Goal: Check status: Check status

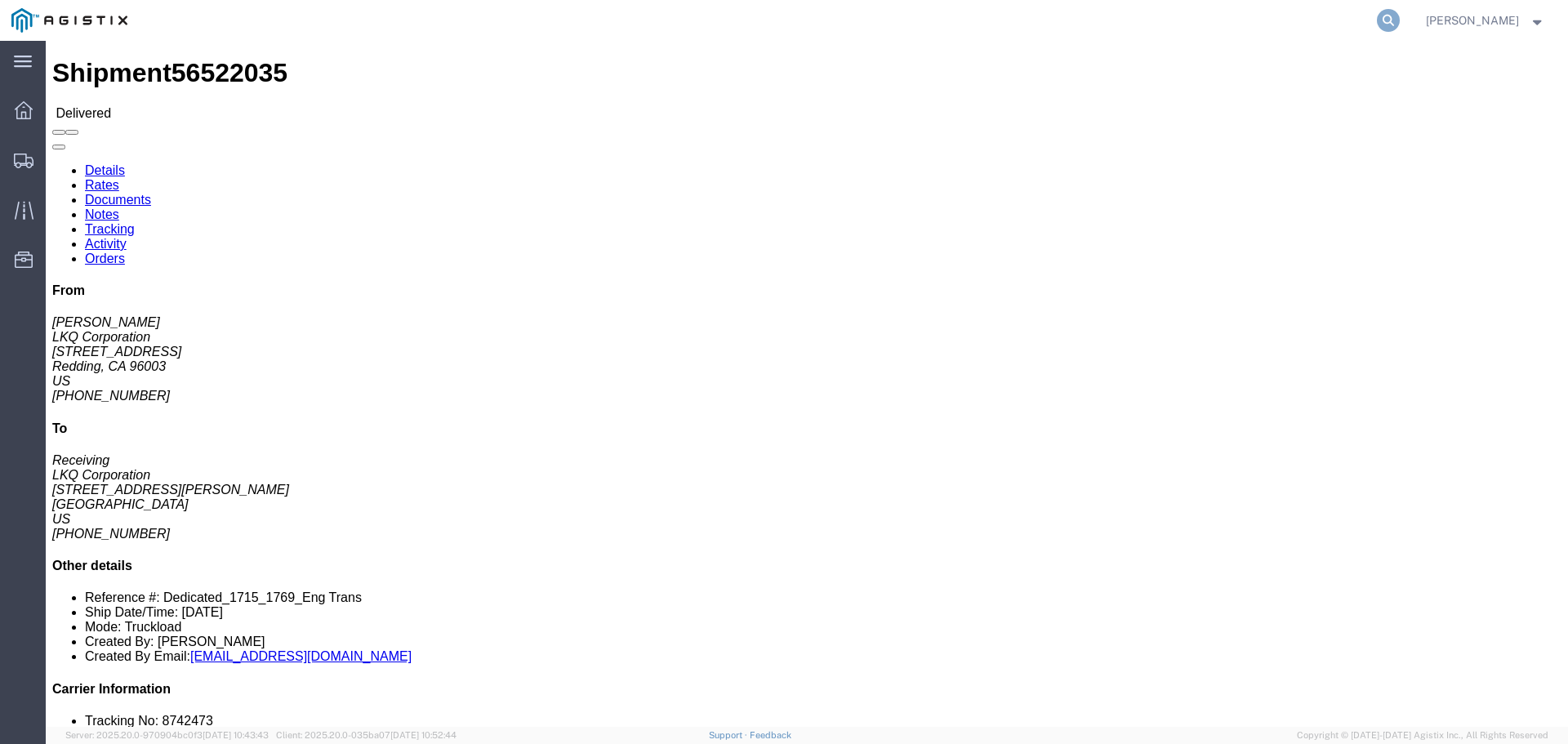
click at [1397, 17] on icon at bounding box center [1389, 20] width 23 height 23
click at [1202, 27] on input "search" at bounding box center [1128, 20] width 496 height 40
paste input "57008246"
type input "57008246"
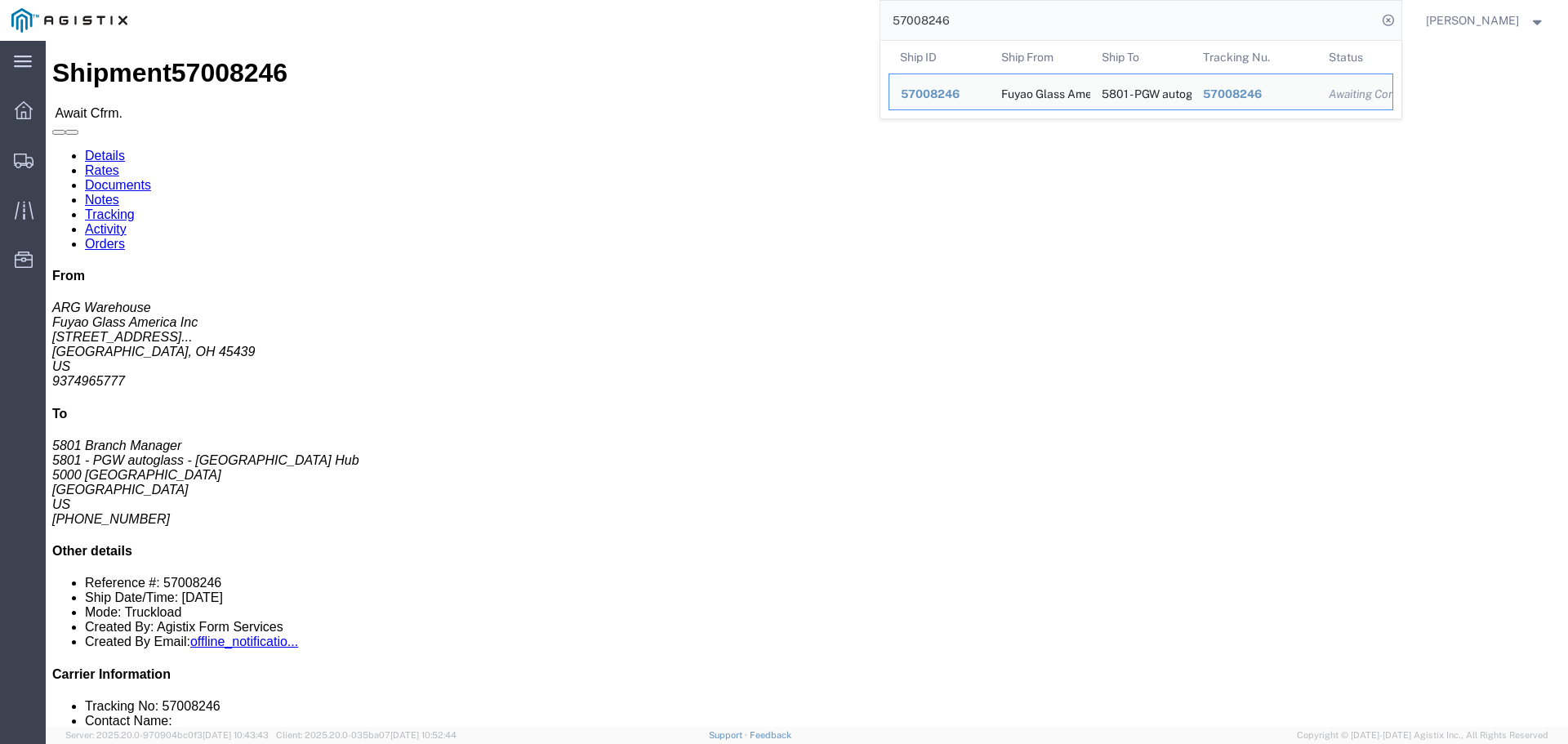
click div "Shipment Detail Ship From Fuyao Glass America Inc ([GEOGRAPHIC_DATA]) FUYA [STR…"
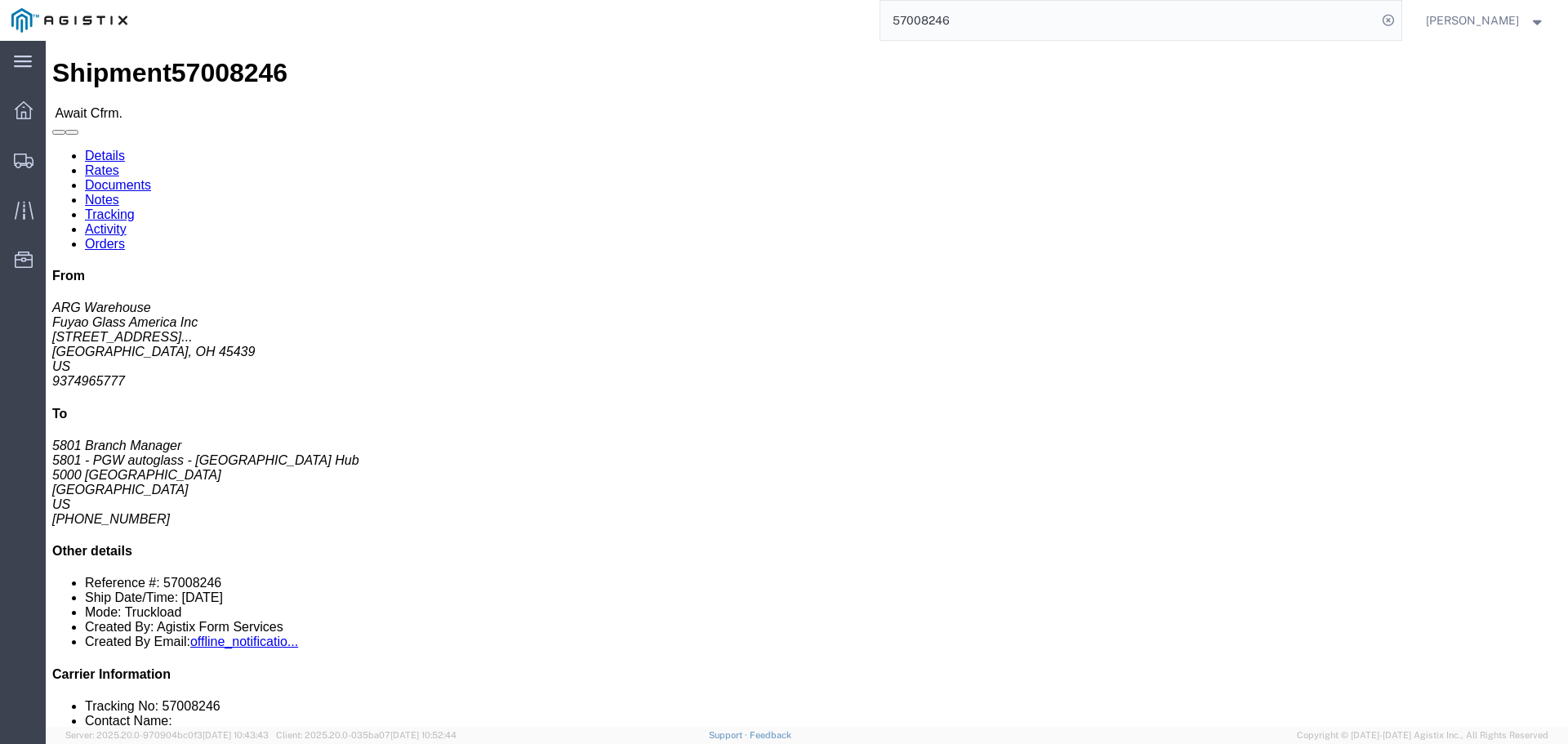
click p "[DATE] 08:00 - [DATE] 09:00"
drag, startPoint x: 108, startPoint y: 19, endPoint x: 129, endPoint y: 11, distance: 22.5
click h1 "Shipment 57008246"
click span "57008246"
click link "Documents"
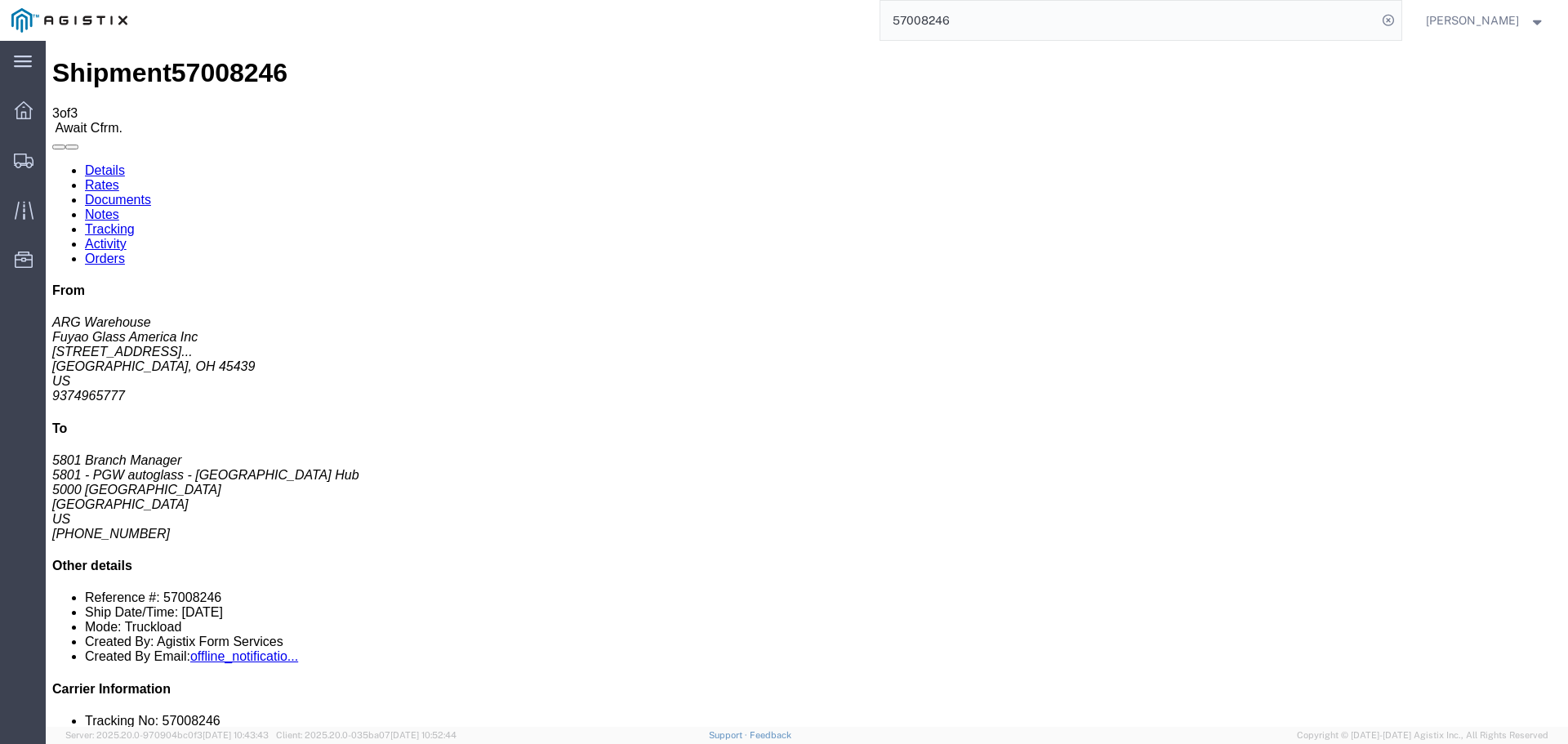
click at [115, 163] on link "Details" at bounding box center [105, 170] width 40 height 13
click link "Documents"
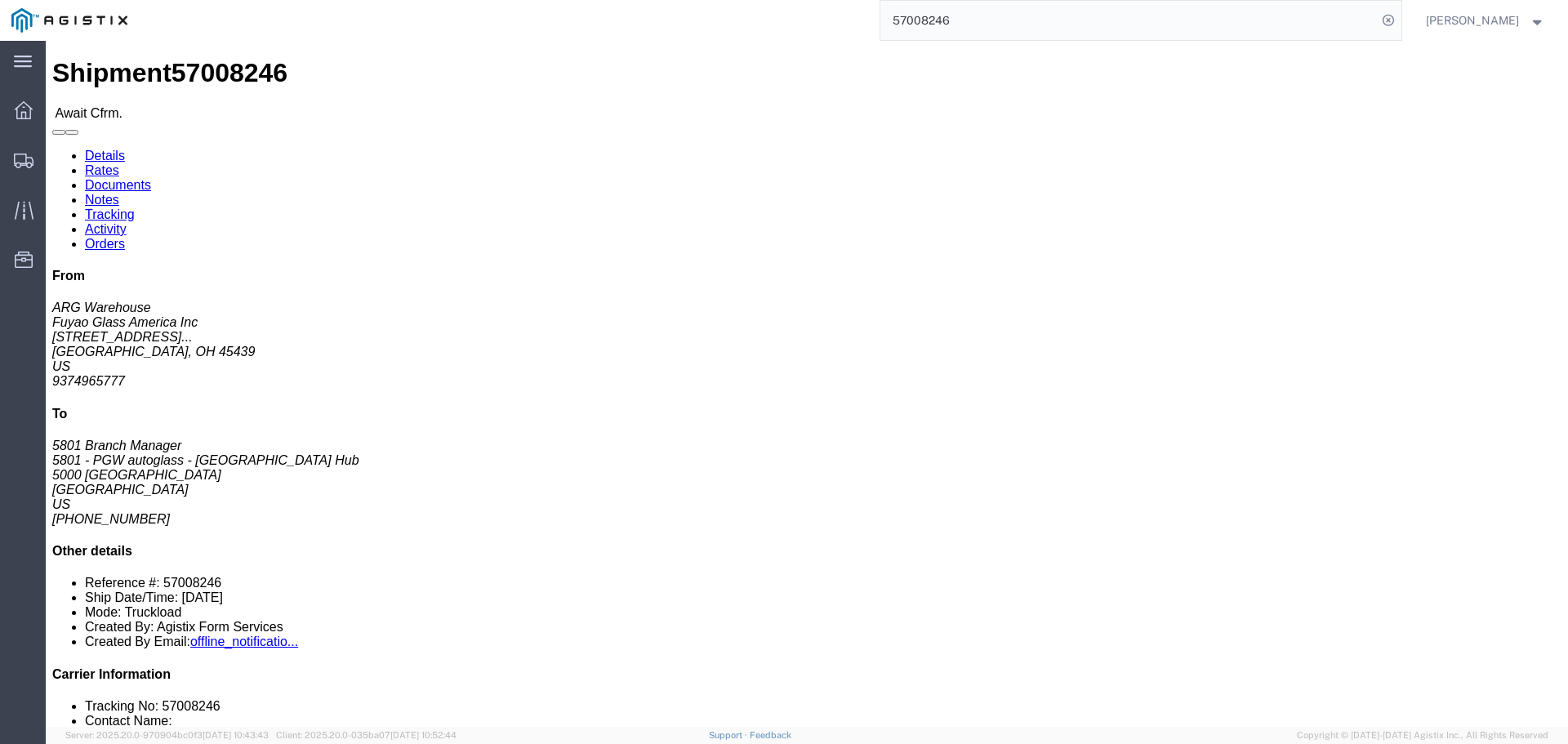
drag, startPoint x: 495, startPoint y: 258, endPoint x: 308, endPoint y: 261, distance: 187.0
click div "Ship To 5801 - PGW autoglass - [GEOGRAPHIC_DATA] (5801 Branch Manager) [STREET_…"
copy address "[EMAIL_ADDRESS][DOMAIN_NAME]"
click div "Ship From Fuyao Glass America Inc (ARG Warehouse) FUYA [STREET_ADDRESS][PERSON_…"
drag, startPoint x: 390, startPoint y: 227, endPoint x: 310, endPoint y: 189, distance: 88.6
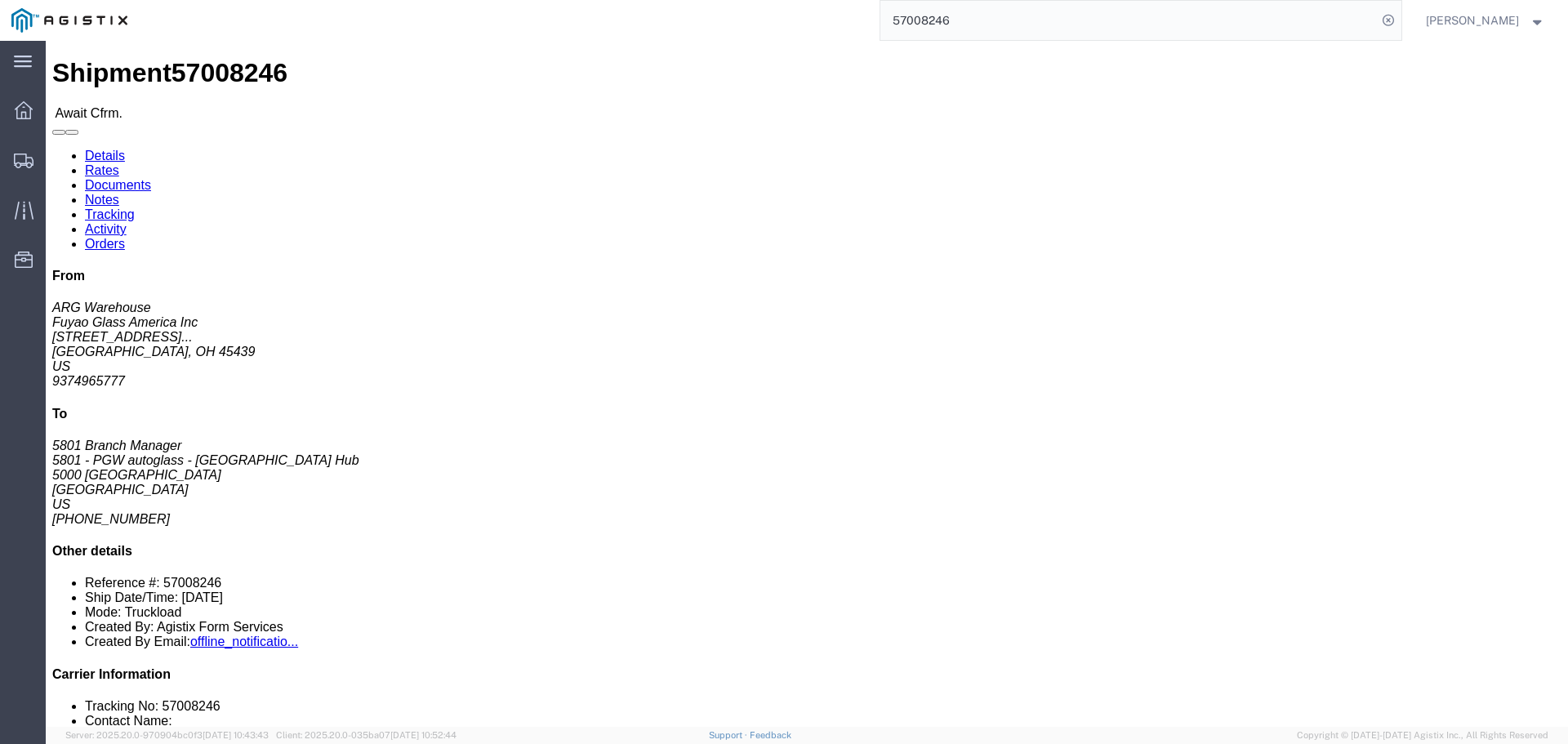
click div "Ship To 5801 - PGW autoglass - [GEOGRAPHIC_DATA] (5801 Branch Manager) [STREET_…"
copy address "[STREET_ADDRESS]"
